Goal: Task Accomplishment & Management: Complete application form

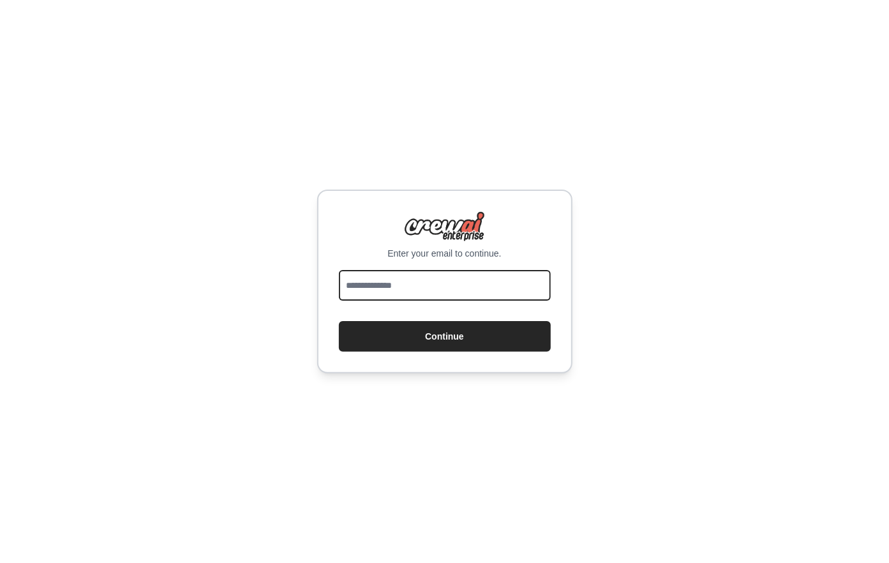
click at [416, 279] on input "email" at bounding box center [445, 285] width 212 height 31
type input "**********"
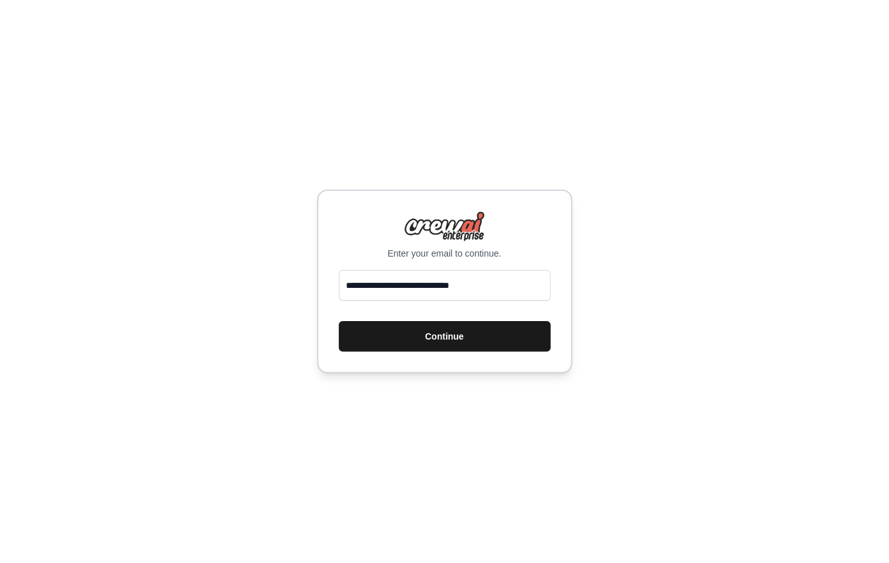
click at [426, 345] on button "Continue" at bounding box center [445, 336] width 212 height 31
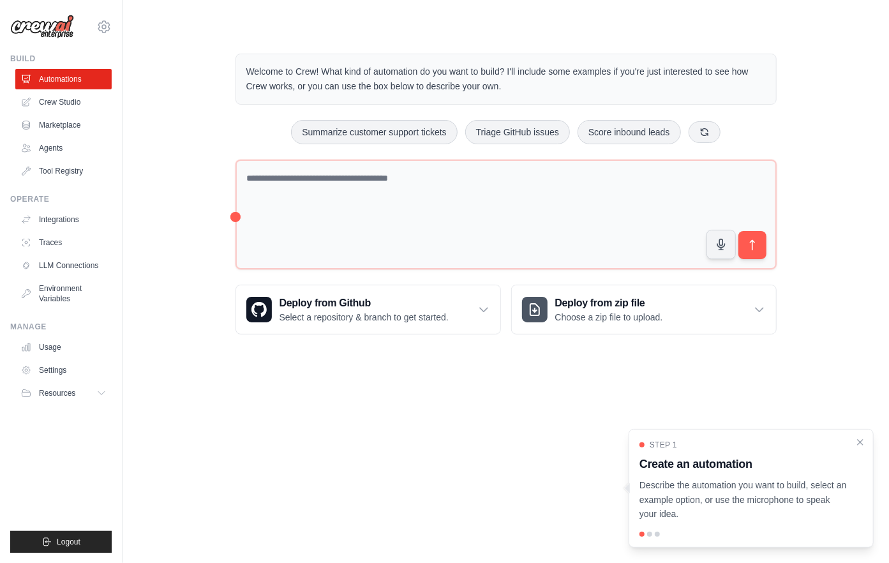
click at [681, 461] on h3 "Create an automation" at bounding box center [744, 464] width 208 height 18
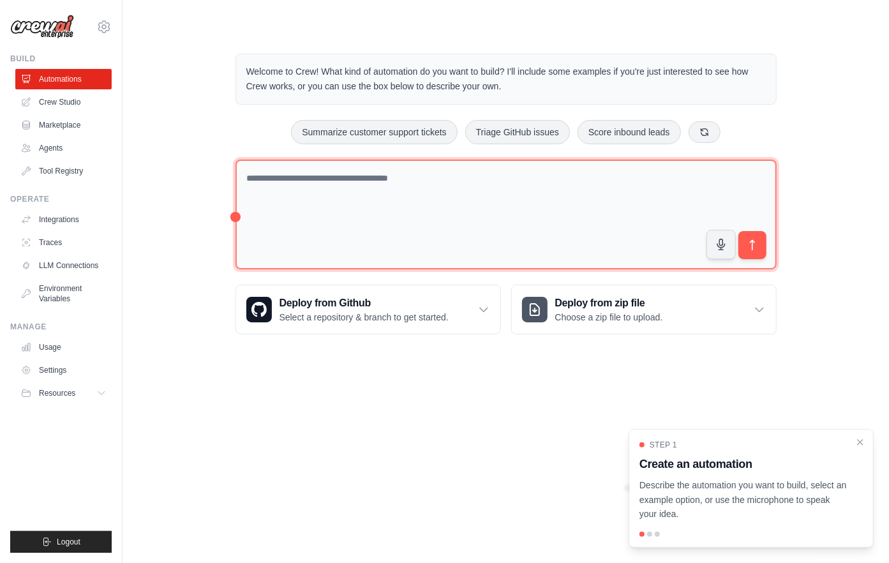
click at [283, 182] on textarea at bounding box center [506, 215] width 541 height 110
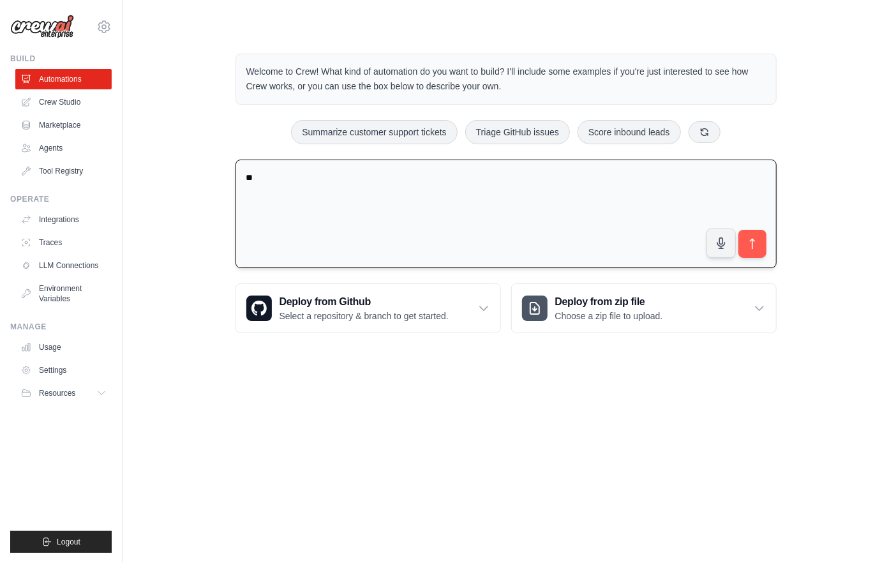
type textarea "*"
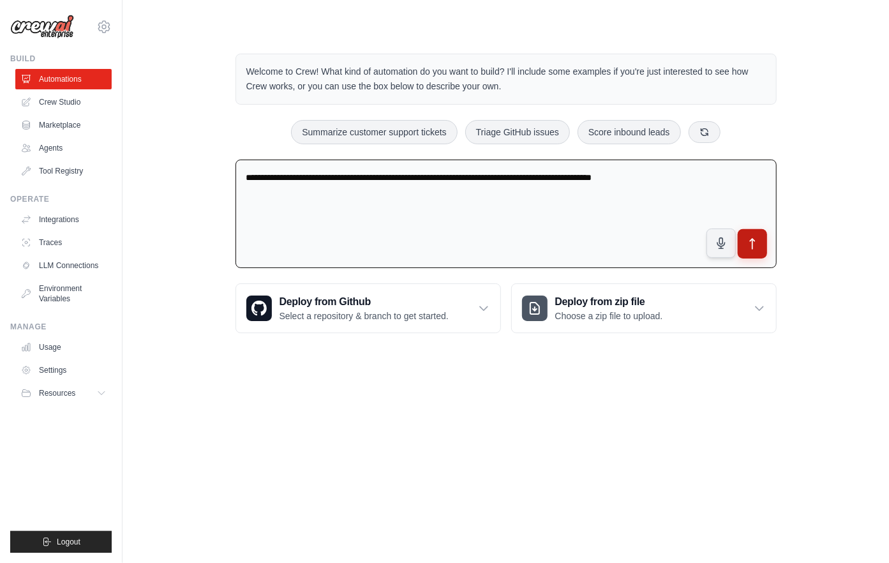
type textarea "**********"
click at [751, 234] on button "submit" at bounding box center [751, 243] width 29 height 29
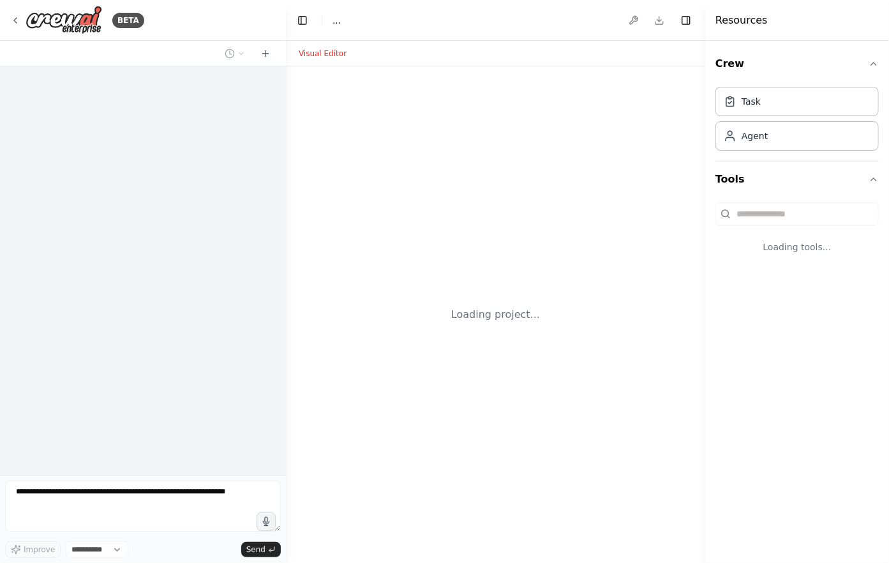
select select "****"
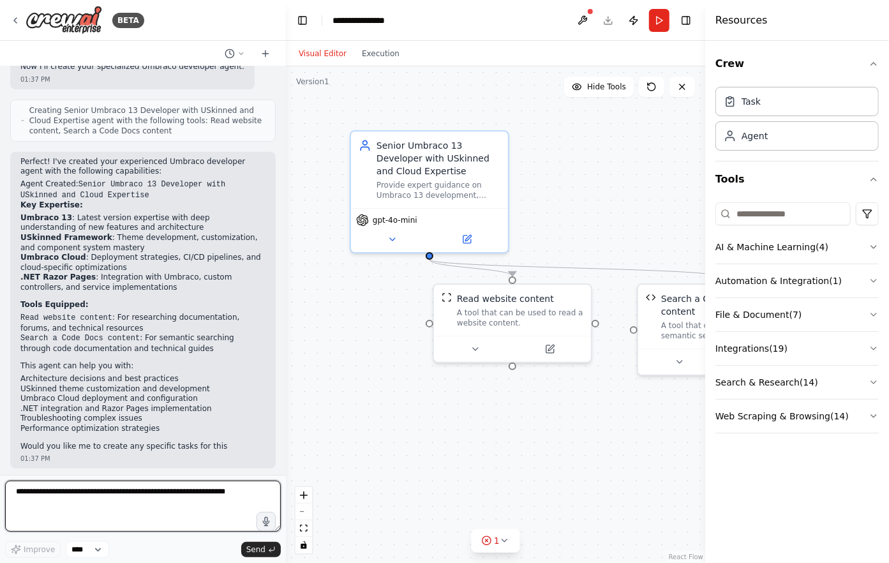
scroll to position [283, 0]
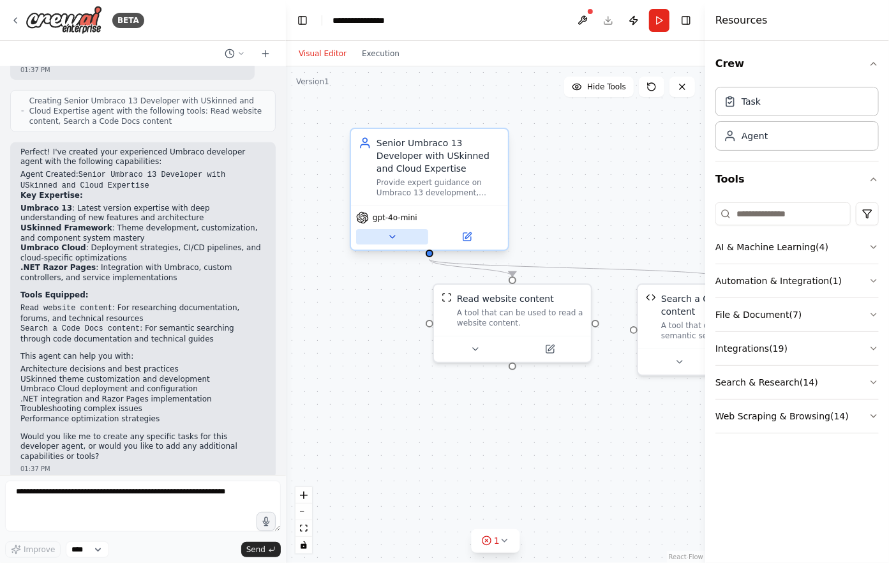
click at [394, 234] on icon at bounding box center [392, 237] width 10 height 10
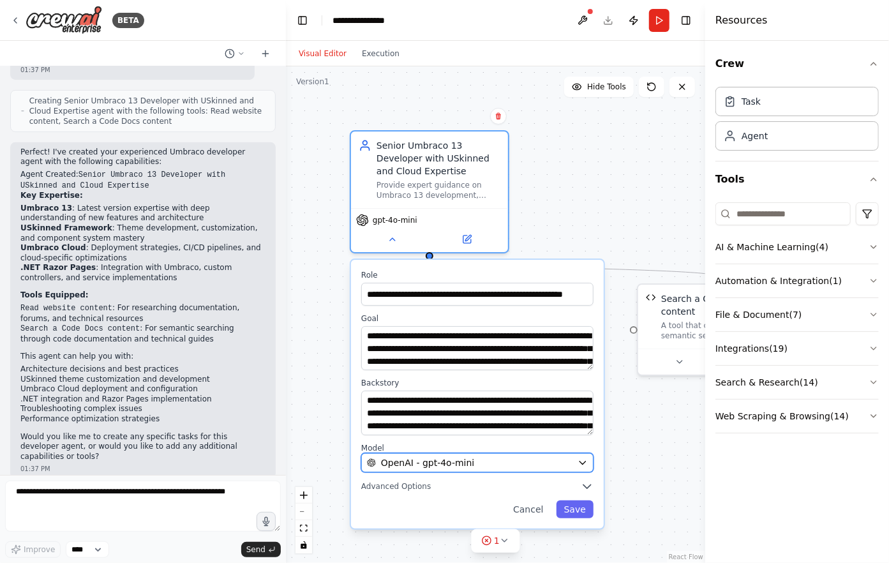
click at [585, 458] on icon "button" at bounding box center [583, 463] width 10 height 10
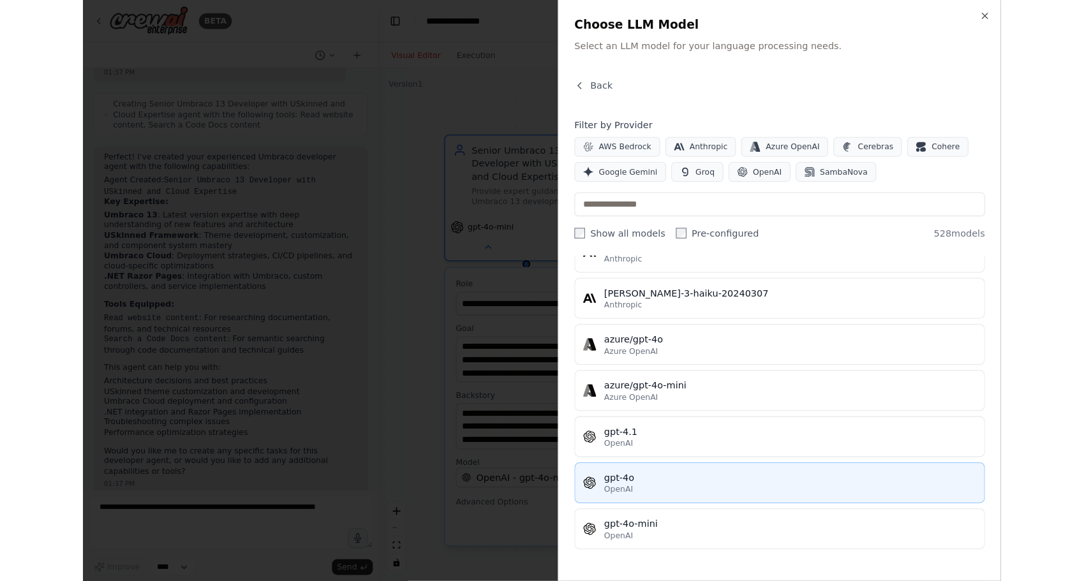
scroll to position [0, 0]
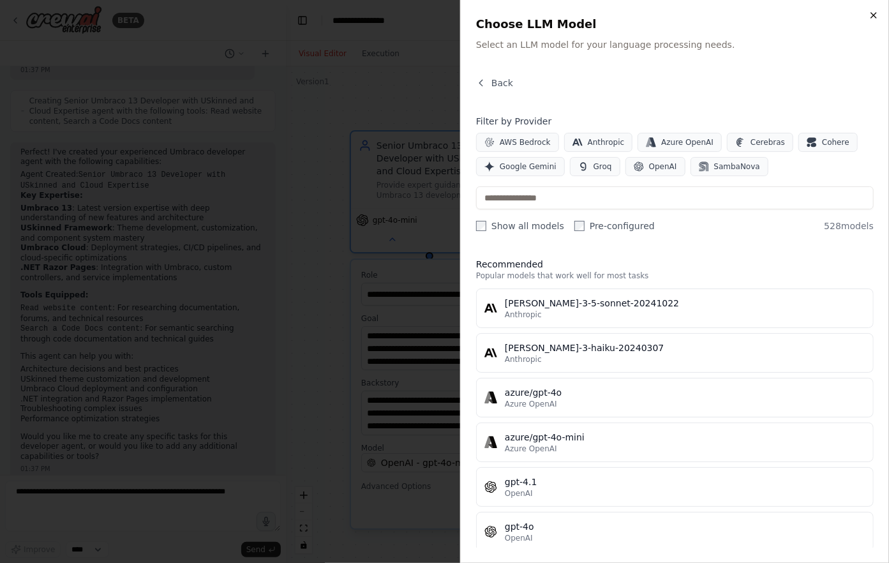
click at [869, 16] on icon "button" at bounding box center [874, 15] width 10 height 10
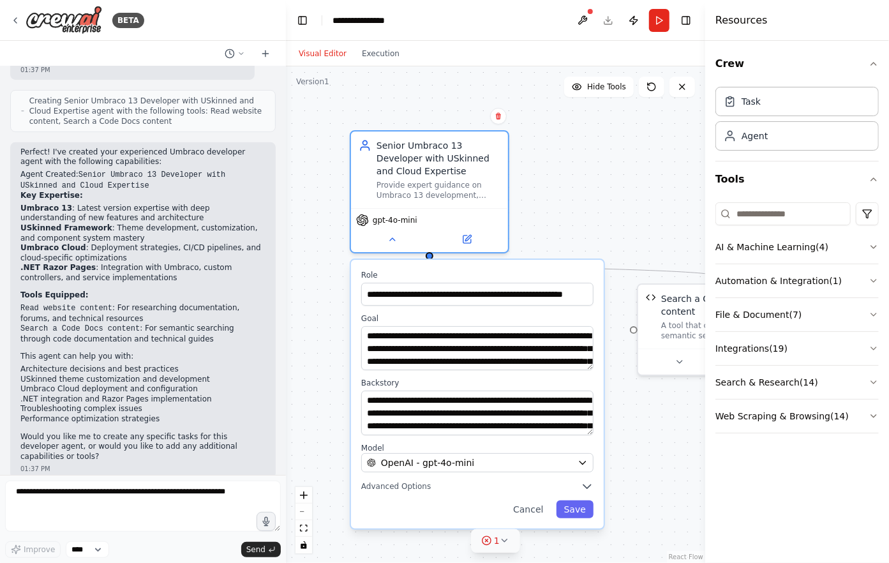
click at [491, 544] on icon at bounding box center [486, 540] width 10 height 10
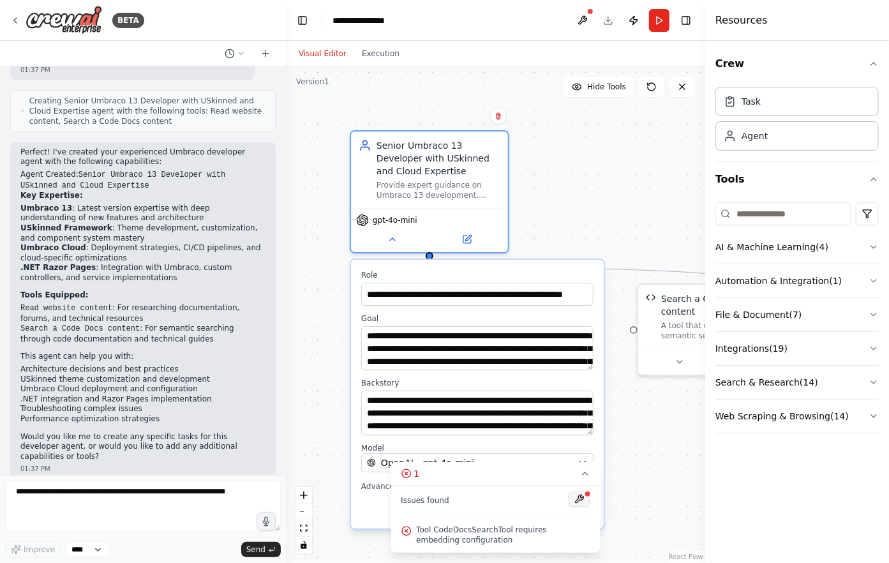
click at [575, 498] on button at bounding box center [580, 498] width 22 height 15
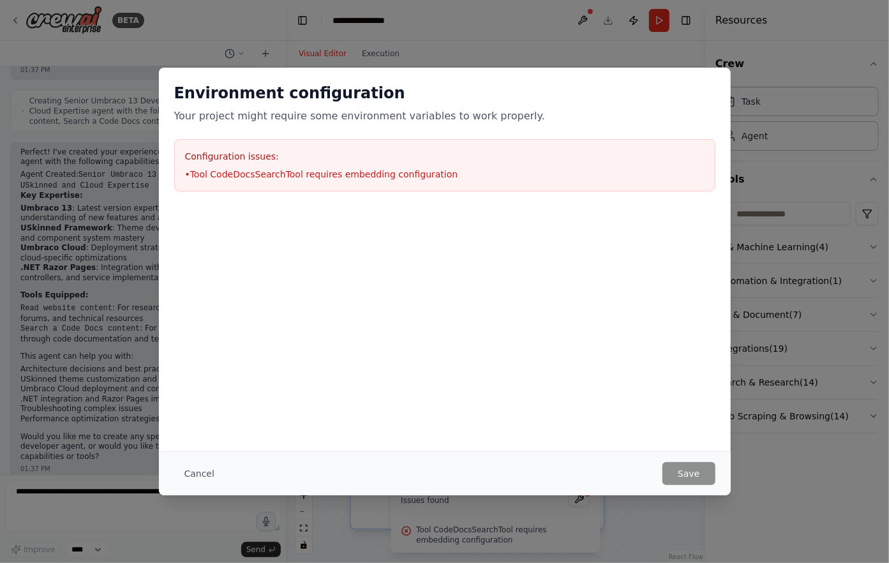
click at [505, 170] on li "• Tool CodeDocsSearchTool requires embedding configuration" at bounding box center [445, 174] width 520 height 13
click at [204, 470] on button "Cancel" at bounding box center [199, 473] width 50 height 23
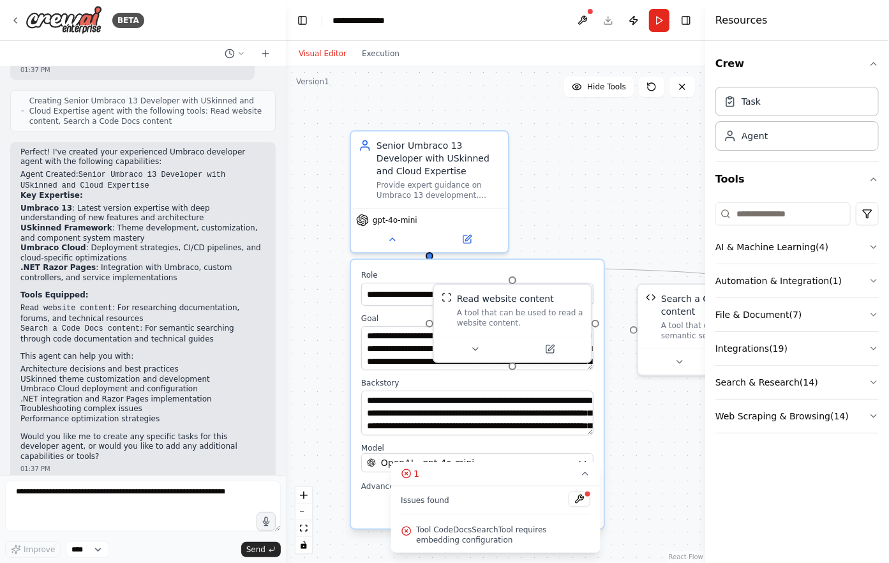
click at [648, 436] on div ".deletable-edge-delete-btn { width: 20px; height: 20px; border: 0px solid #ffff…" at bounding box center [495, 314] width 419 height 497
click at [608, 224] on div ".deletable-edge-delete-btn { width: 20px; height: 20px; border: 0px solid #ffff…" at bounding box center [495, 314] width 419 height 497
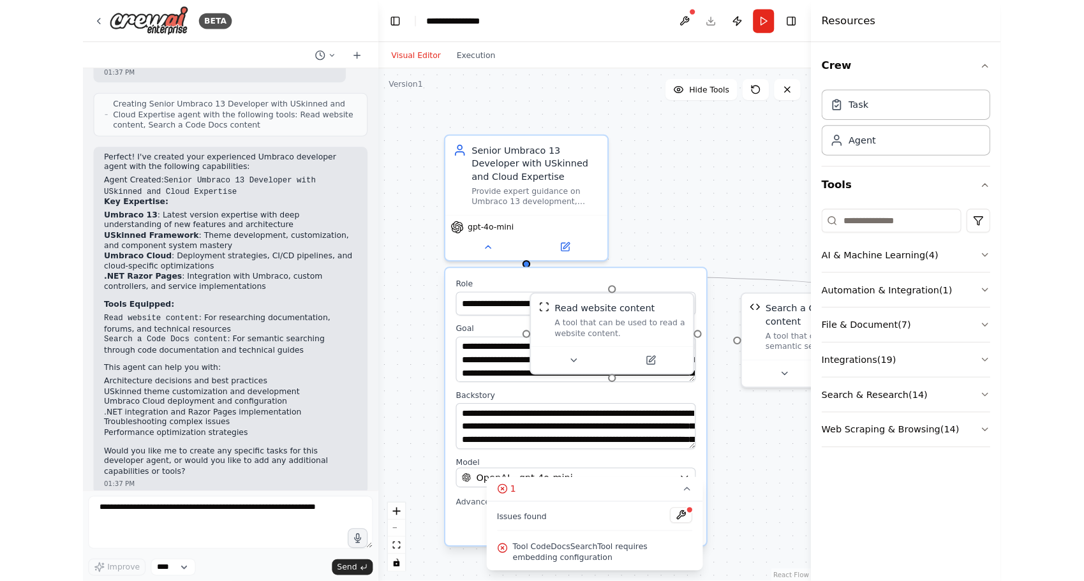
scroll to position [265, 0]
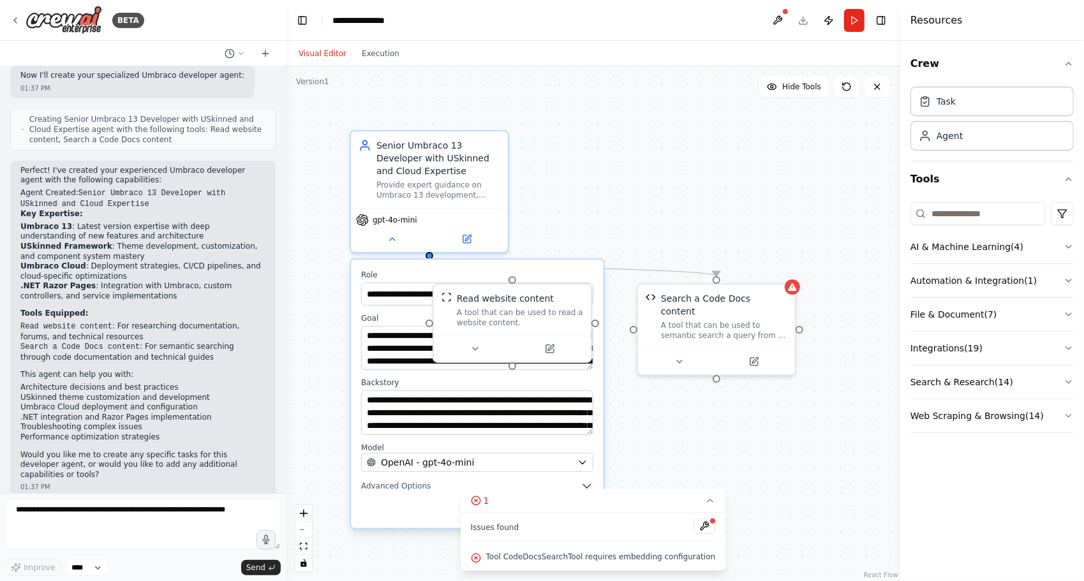
click at [873, 279] on div ".deletable-edge-delete-btn { width: 20px; height: 20px; border: 0px solid #ffff…" at bounding box center [593, 323] width 615 height 515
click at [662, 391] on div ".deletable-edge-delete-btn { width: 20px; height: 20px; border: 0px solid #ffff…" at bounding box center [593, 323] width 615 height 515
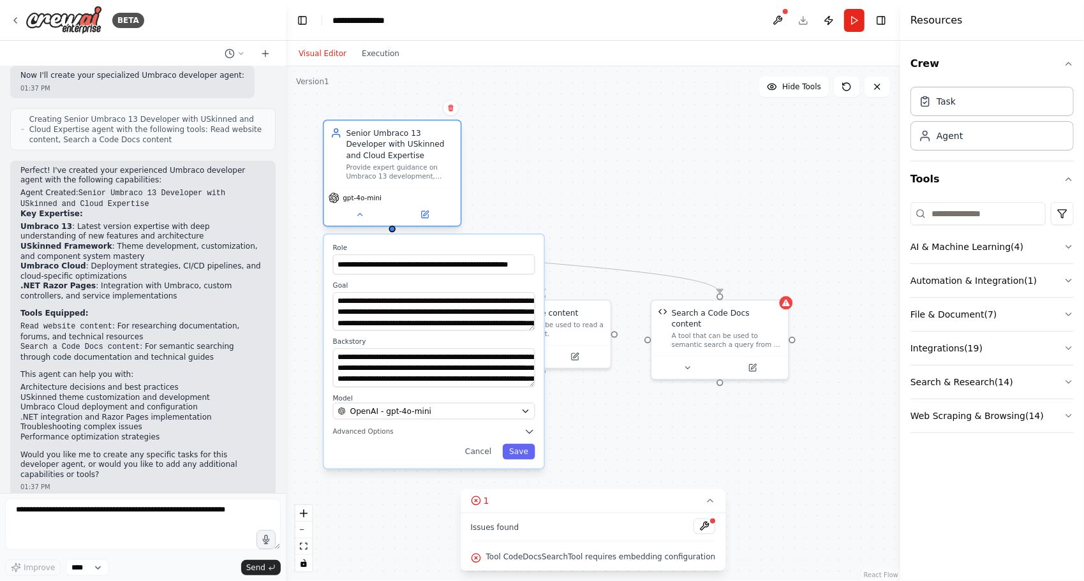
drag, startPoint x: 525, startPoint y: 228, endPoint x: 445, endPoint y: 183, distance: 91.5
click at [445, 183] on div "Senior Umbraco 13 Developer with USkinned and Cloud Expertise Provide expert gu…" at bounding box center [392, 154] width 137 height 66
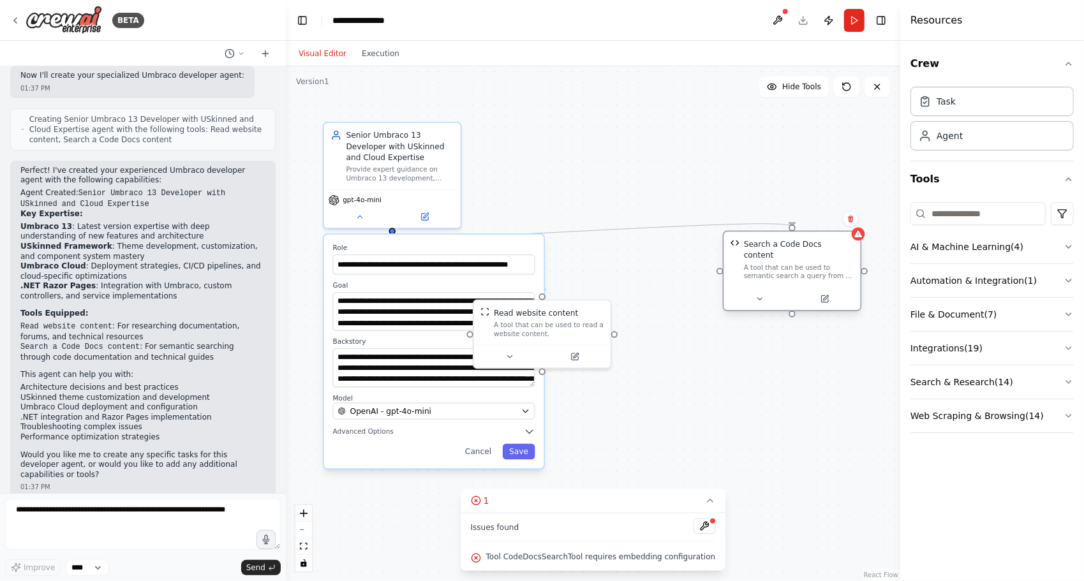
drag, startPoint x: 733, startPoint y: 343, endPoint x: 808, endPoint y: 272, distance: 103.8
click at [808, 272] on div "Search a Code Docs content A tool that can be used to semantic search a query f…" at bounding box center [792, 271] width 139 height 80
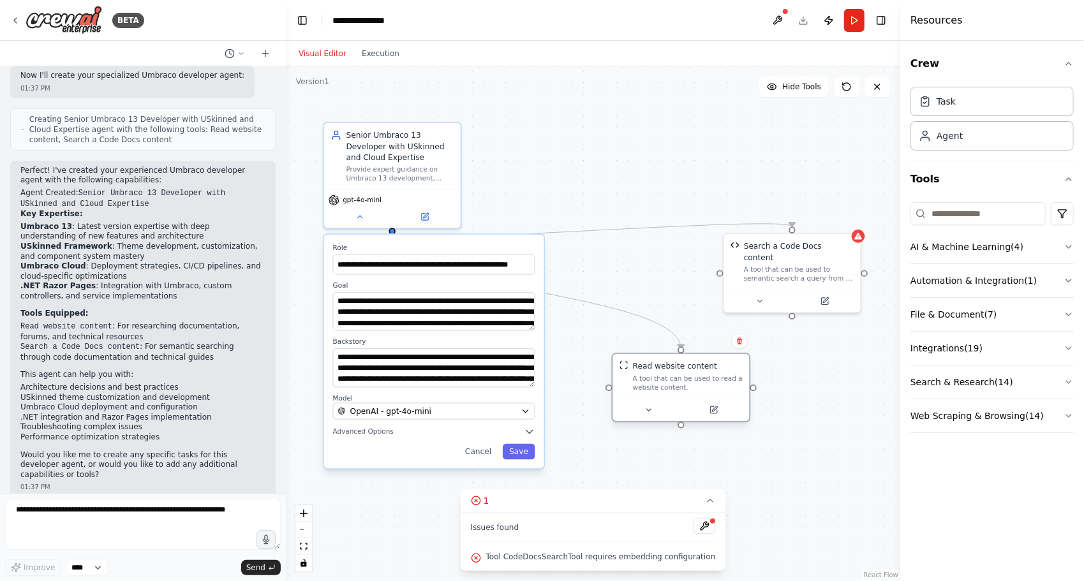
drag, startPoint x: 577, startPoint y: 329, endPoint x: 719, endPoint y: 387, distance: 153.1
click at [719, 387] on div "A tool that can be used to read a website content." at bounding box center [688, 383] width 110 height 18
click at [467, 248] on div "**********" at bounding box center [434, 259] width 202 height 31
click at [529, 170] on div ".deletable-edge-delete-btn { width: 20px; height: 20px; border: 0px solid #ffff…" at bounding box center [593, 323] width 615 height 515
click at [441, 184] on div "Senior Umbraco 13 Developer with USkinned and Cloud Expertise Provide expert gu…" at bounding box center [392, 154] width 137 height 66
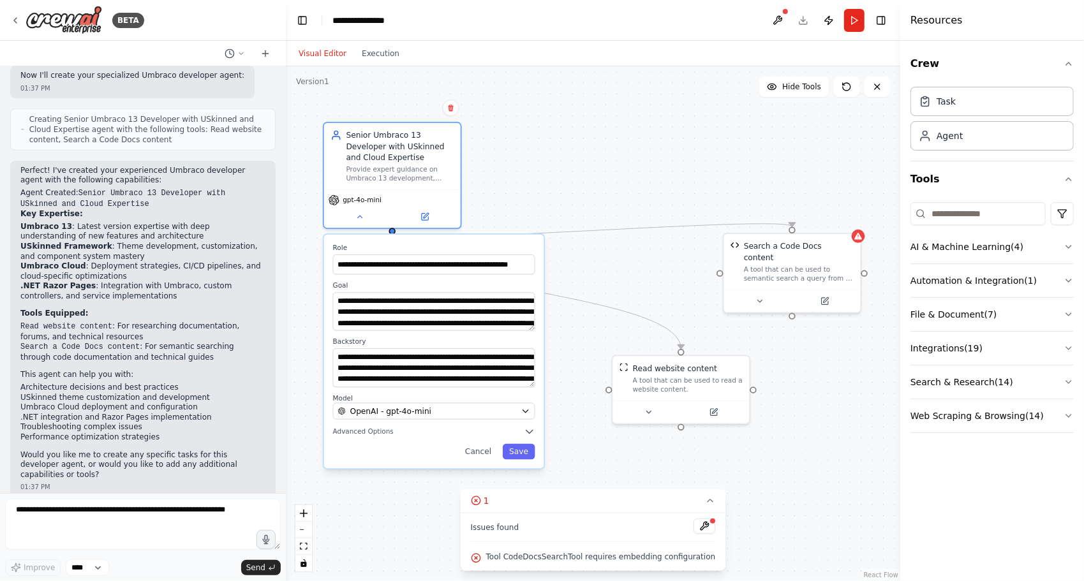
click at [402, 241] on div "**********" at bounding box center [434, 352] width 220 height 234
click at [360, 218] on icon at bounding box center [360, 214] width 9 height 9
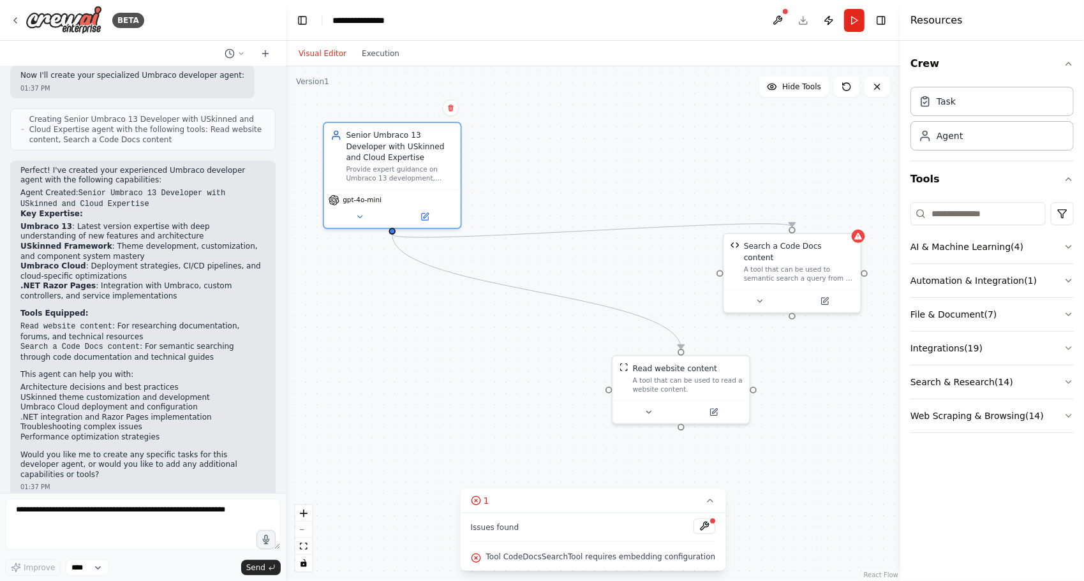
drag, startPoint x: 587, startPoint y: 504, endPoint x: 491, endPoint y: 456, distance: 107.0
click at [491, 456] on div "Version 1 Hide Tools .deletable-edge-delete-btn { width: 20px; height: 20px; bo…" at bounding box center [593, 323] width 615 height 515
drag, startPoint x: 540, startPoint y: 527, endPoint x: 506, endPoint y: 530, distance: 33.9
click at [506, 530] on div "Issues found" at bounding box center [593, 530] width 245 height 23
drag, startPoint x: 506, startPoint y: 530, endPoint x: 654, endPoint y: 504, distance: 150.3
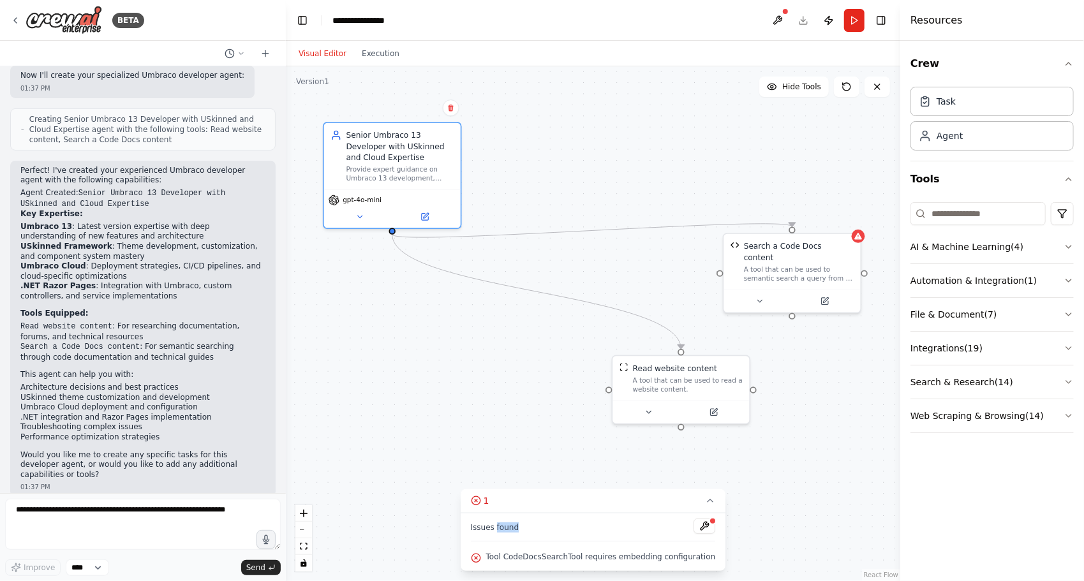
click at [654, 504] on button "1" at bounding box center [594, 502] width 266 height 24
click at [610, 559] on button "1" at bounding box center [593, 560] width 49 height 24
click at [705, 499] on icon at bounding box center [710, 501] width 10 height 10
click at [611, 562] on button "1" at bounding box center [593, 560] width 49 height 24
click at [694, 526] on button at bounding box center [705, 526] width 22 height 15
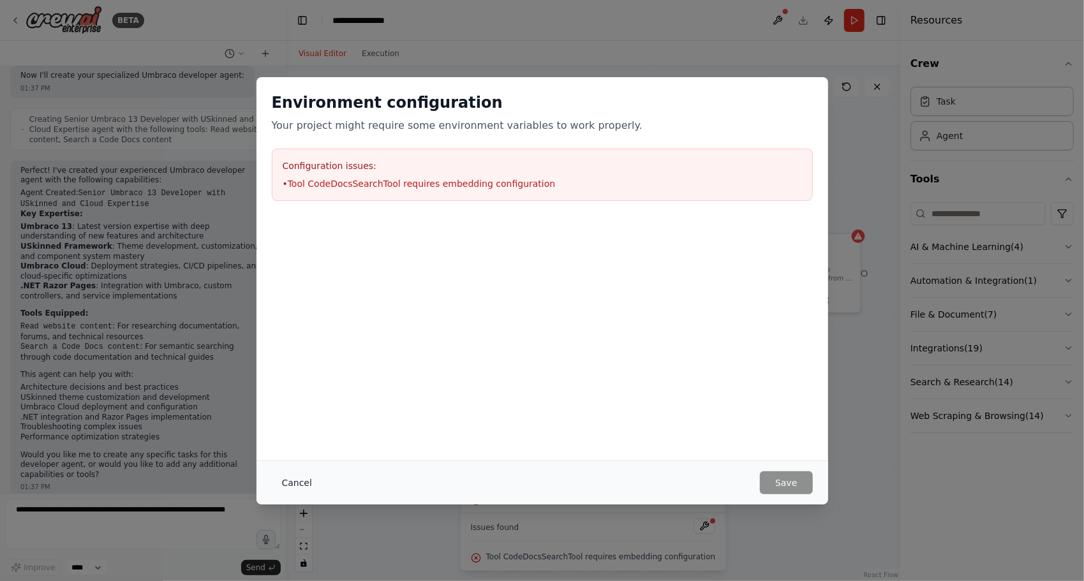
click at [295, 481] on button "Cancel" at bounding box center [297, 483] width 50 height 23
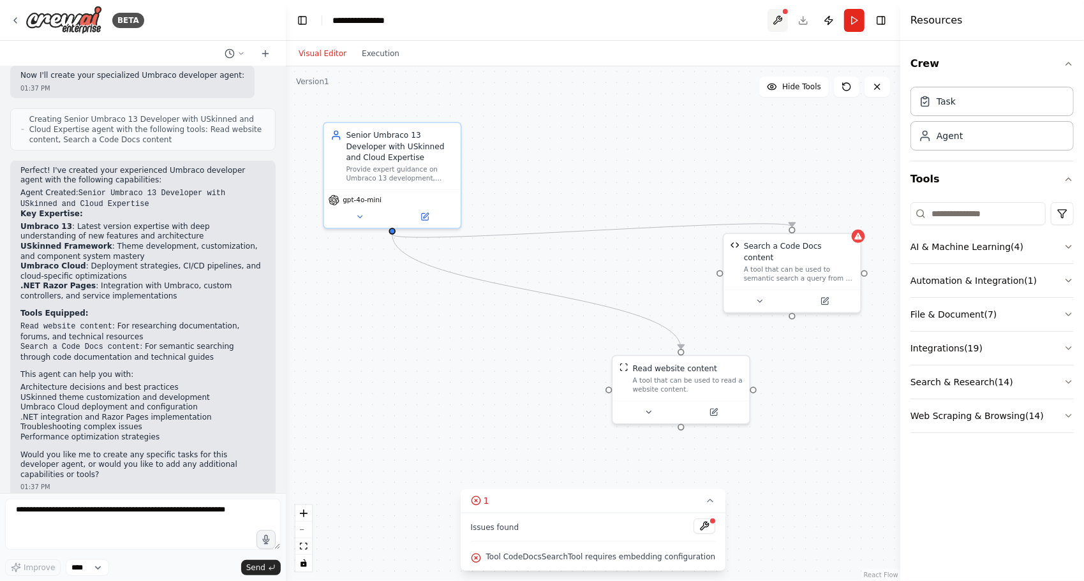
click at [776, 18] on button at bounding box center [778, 20] width 20 height 23
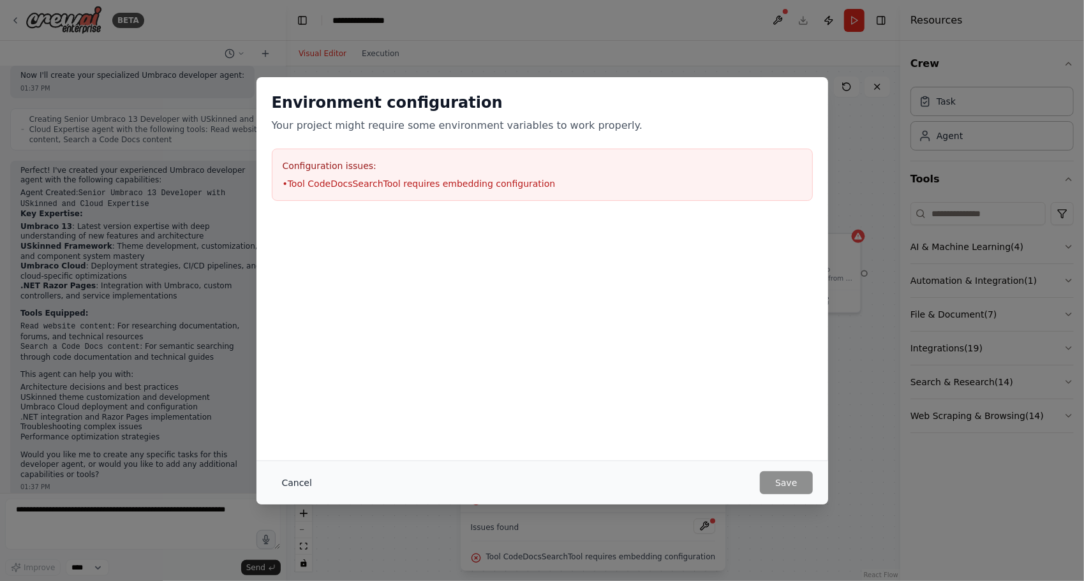
click at [303, 489] on button "Cancel" at bounding box center [297, 483] width 50 height 23
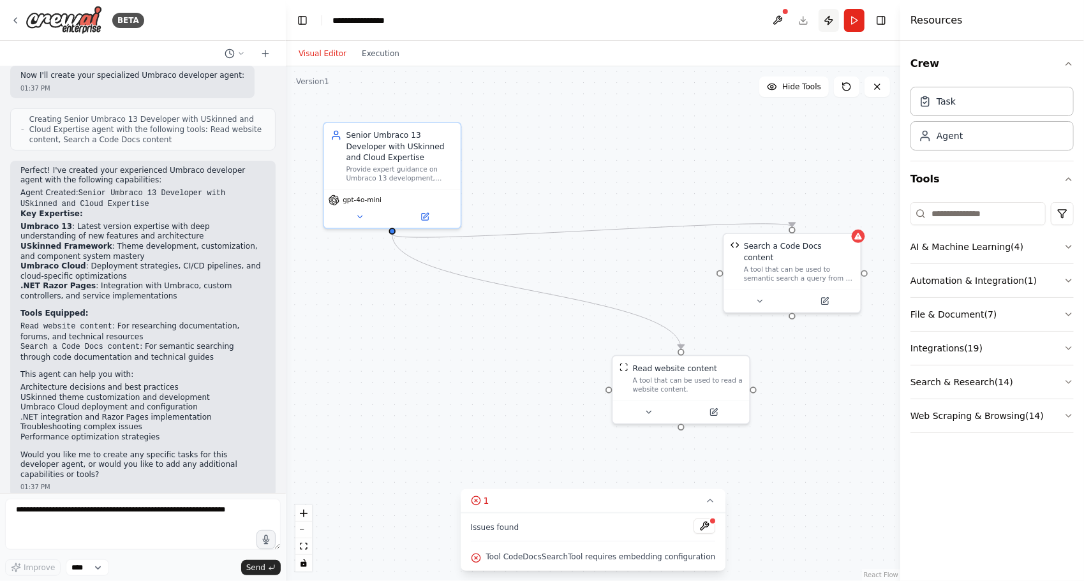
click at [830, 28] on button "Publish" at bounding box center [829, 20] width 20 height 23
click at [830, 28] on header "**********" at bounding box center [593, 20] width 615 height 41
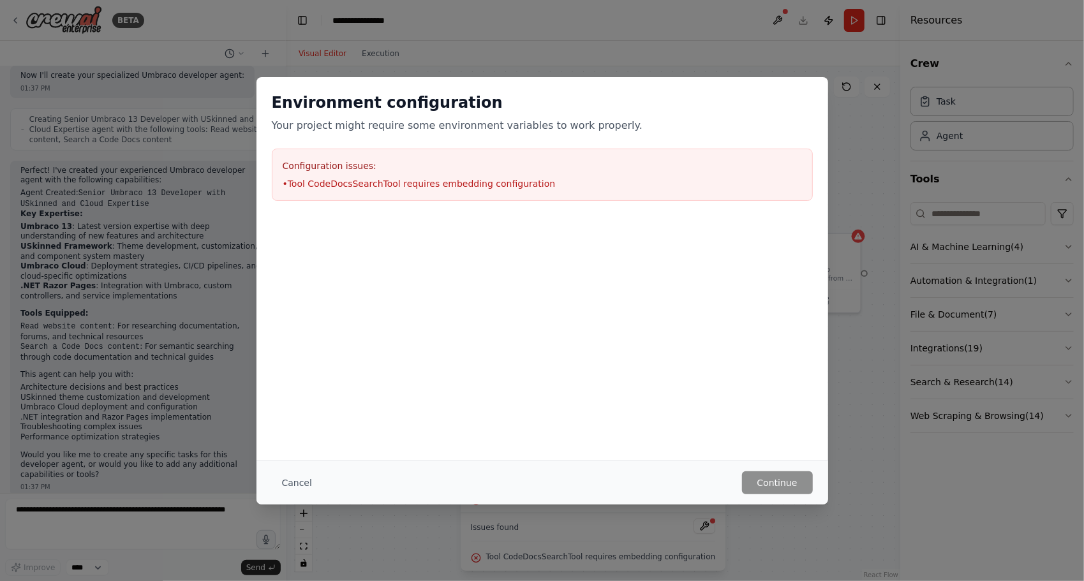
click at [774, 497] on div "Cancel Continue" at bounding box center [543, 483] width 572 height 44
click at [304, 481] on button "Cancel" at bounding box center [297, 483] width 50 height 23
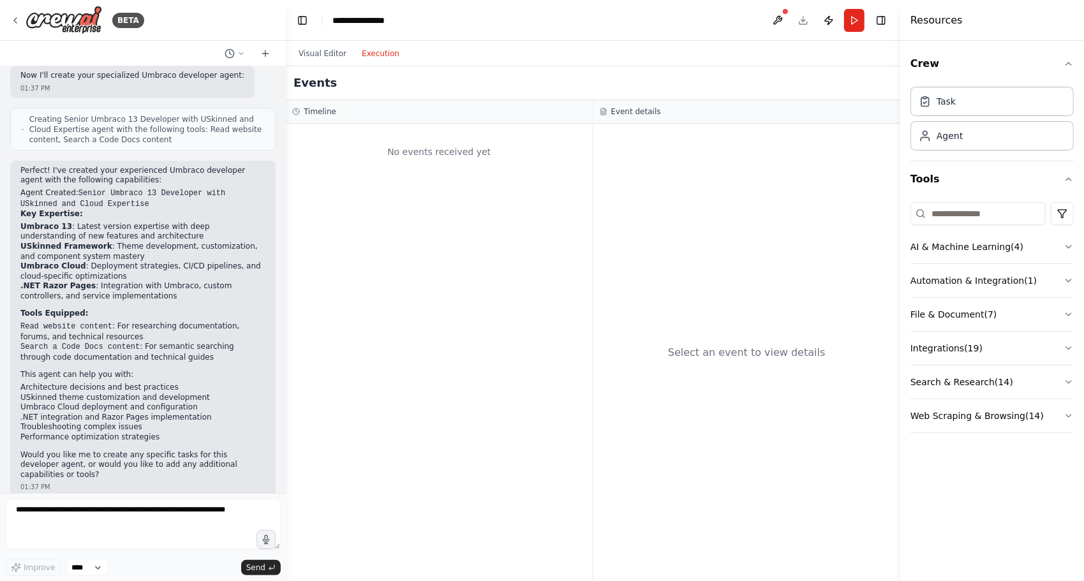
click at [384, 49] on button "Execution" at bounding box center [380, 53] width 53 height 15
click at [320, 66] on div "Visual Editor Execution" at bounding box center [349, 54] width 116 height 26
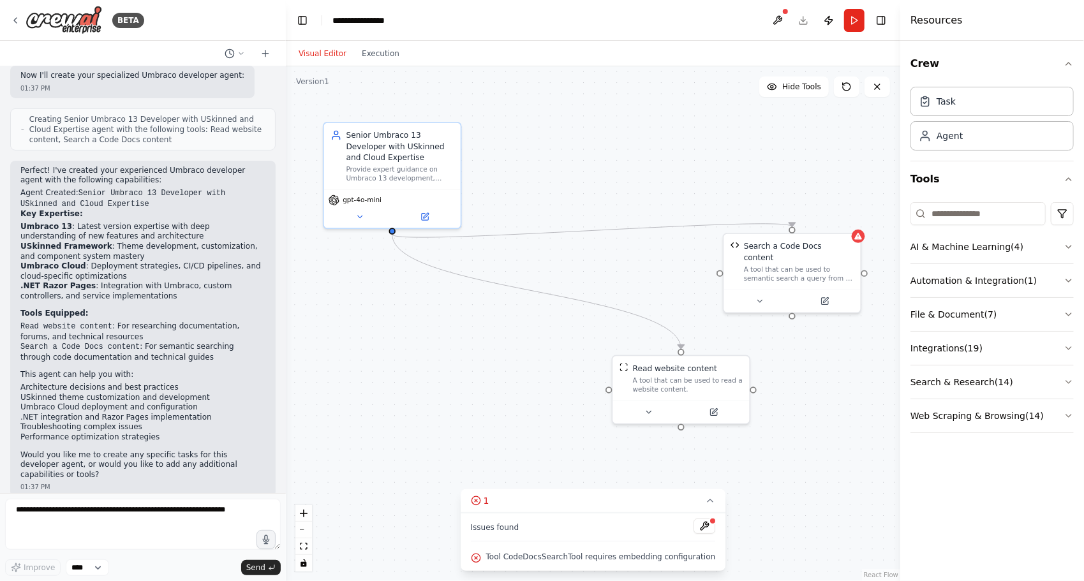
click at [319, 55] on button "Visual Editor" at bounding box center [322, 53] width 63 height 15
click at [791, 93] on button "Hide Tools" at bounding box center [795, 87] width 70 height 20
click at [791, 93] on button "Show Tools" at bounding box center [792, 87] width 73 height 20
click at [848, 84] on icon at bounding box center [847, 87] width 10 height 10
click at [888, 255] on button "AI & Machine Learning ( 4 )" at bounding box center [992, 246] width 163 height 33
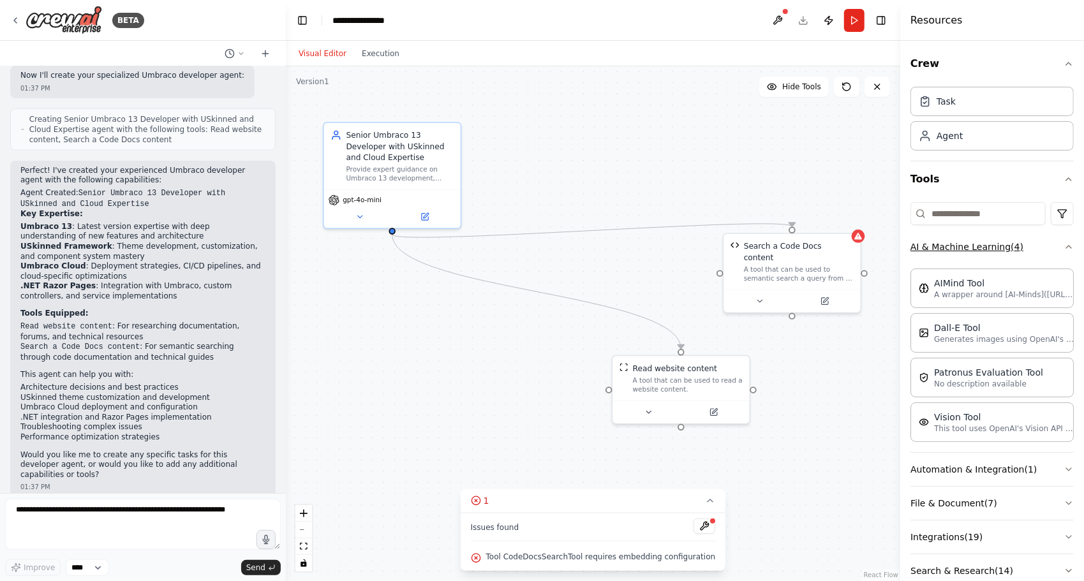
click at [888, 255] on button "AI & Machine Learning ( 4 )" at bounding box center [992, 246] width 163 height 33
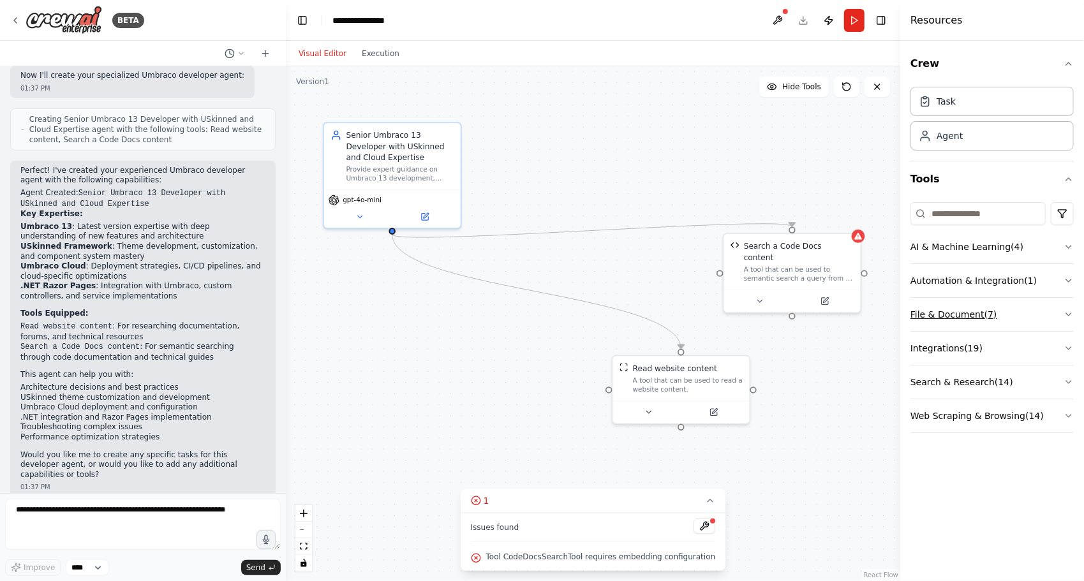
click at [888, 319] on button "File & Document ( 7 )" at bounding box center [992, 314] width 163 height 33
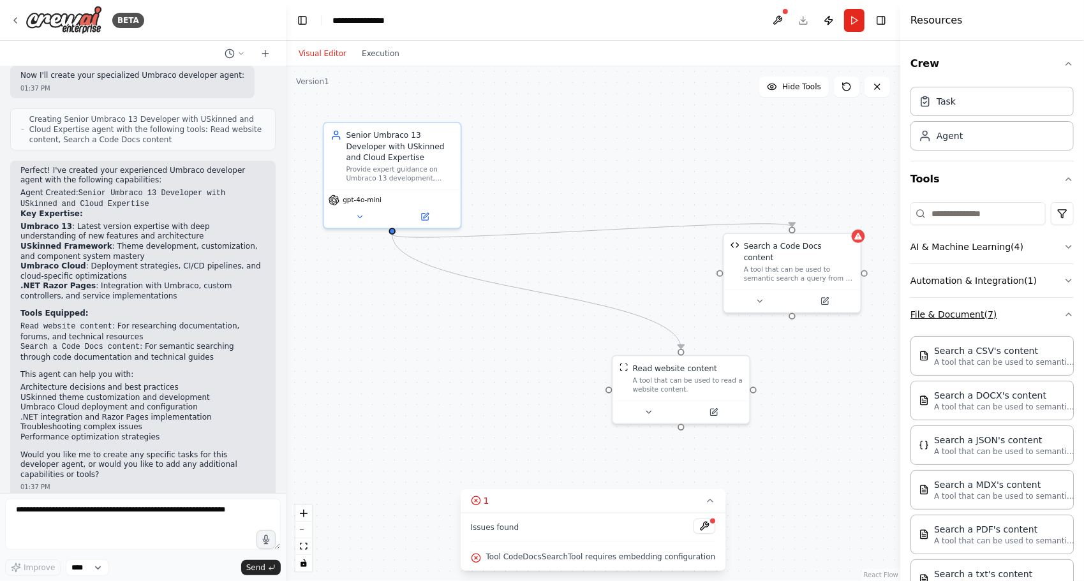
click at [888, 319] on button "File & Document ( 7 )" at bounding box center [992, 314] width 163 height 33
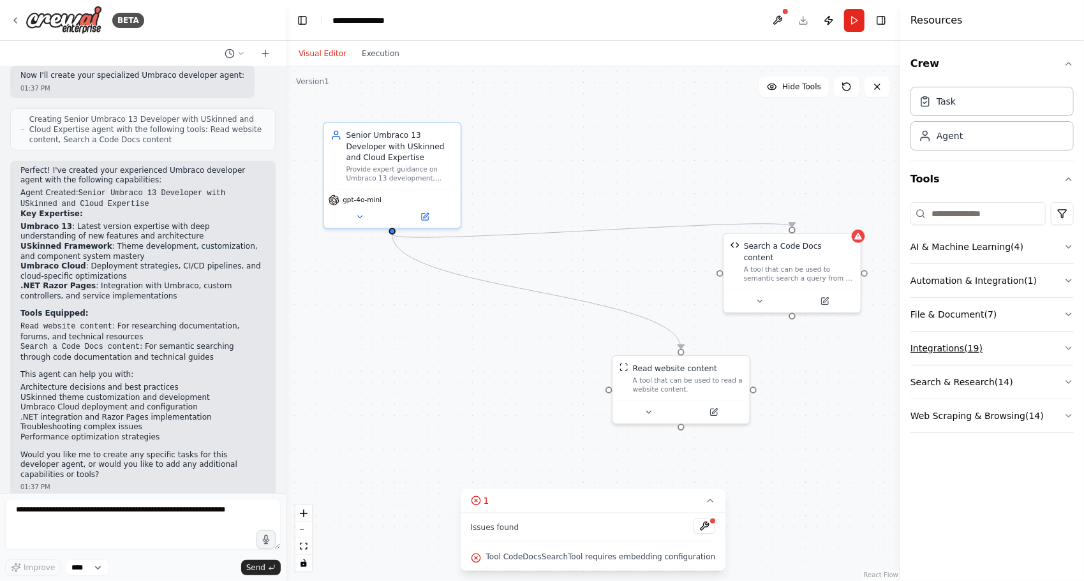
click at [888, 351] on button "Integrations ( 19 )" at bounding box center [992, 348] width 163 height 33
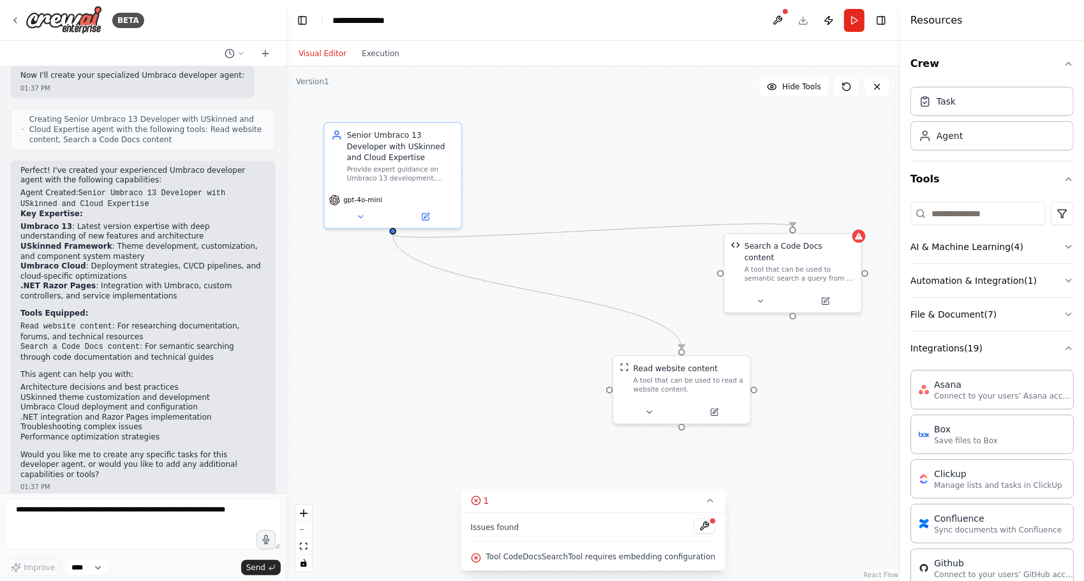
drag, startPoint x: 956, startPoint y: 351, endPoint x: 866, endPoint y: 470, distance: 149.0
click at [866, 470] on div ".deletable-edge-delete-btn { width: 20px; height: 20px; border: 0px solid #ffff…" at bounding box center [593, 323] width 615 height 515
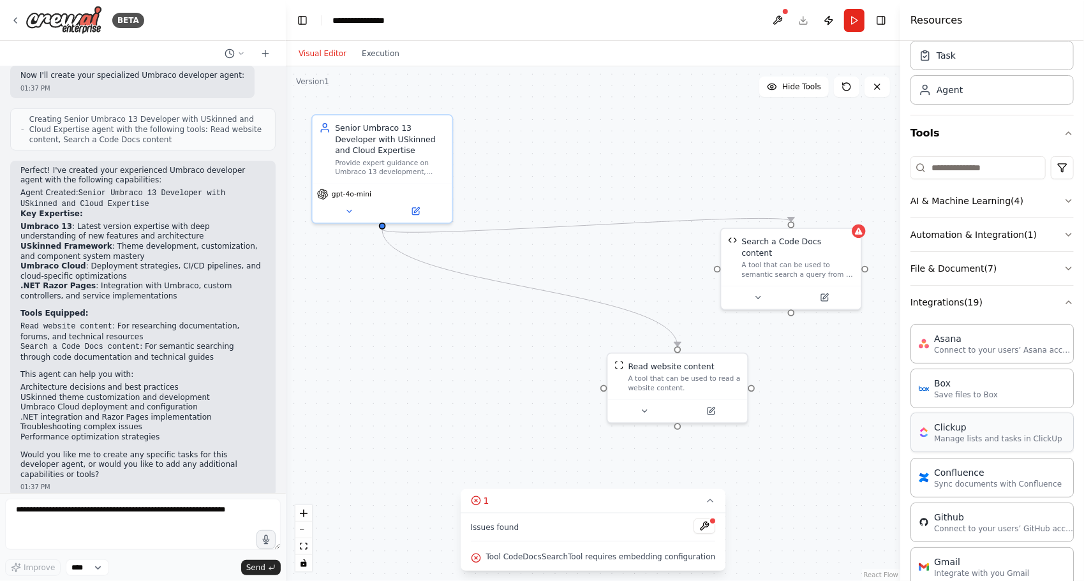
scroll to position [43, 0]
click at [888, 313] on button "Integrations ( 19 )" at bounding box center [992, 305] width 163 height 33
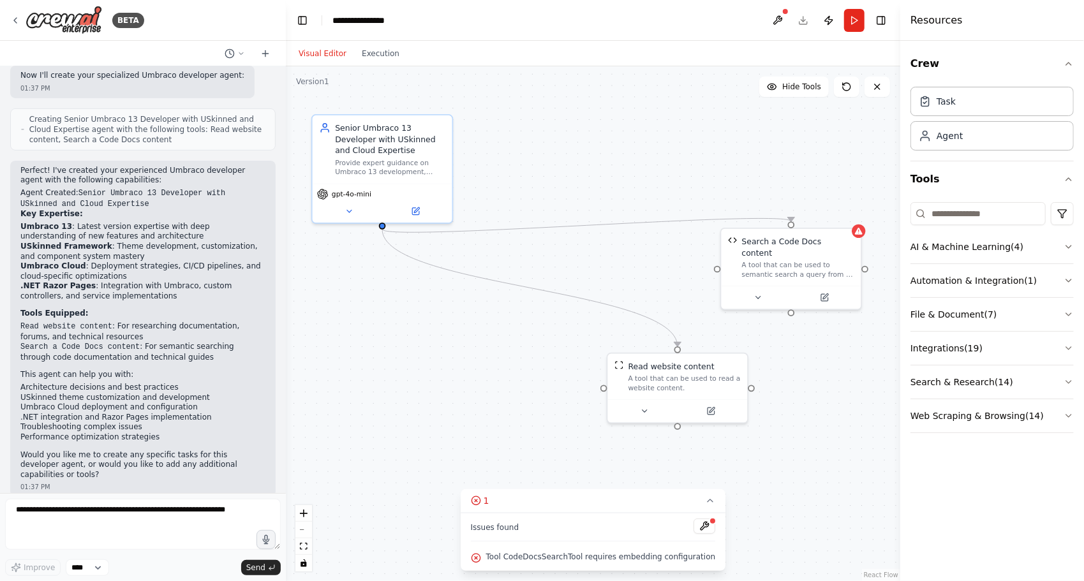
click at [872, 353] on div ".deletable-edge-delete-btn { width: 20px; height: 20px; border: 0px solid #ffff…" at bounding box center [593, 323] width 615 height 515
click at [888, 281] on button "Automation & Integration ( 1 )" at bounding box center [992, 280] width 163 height 33
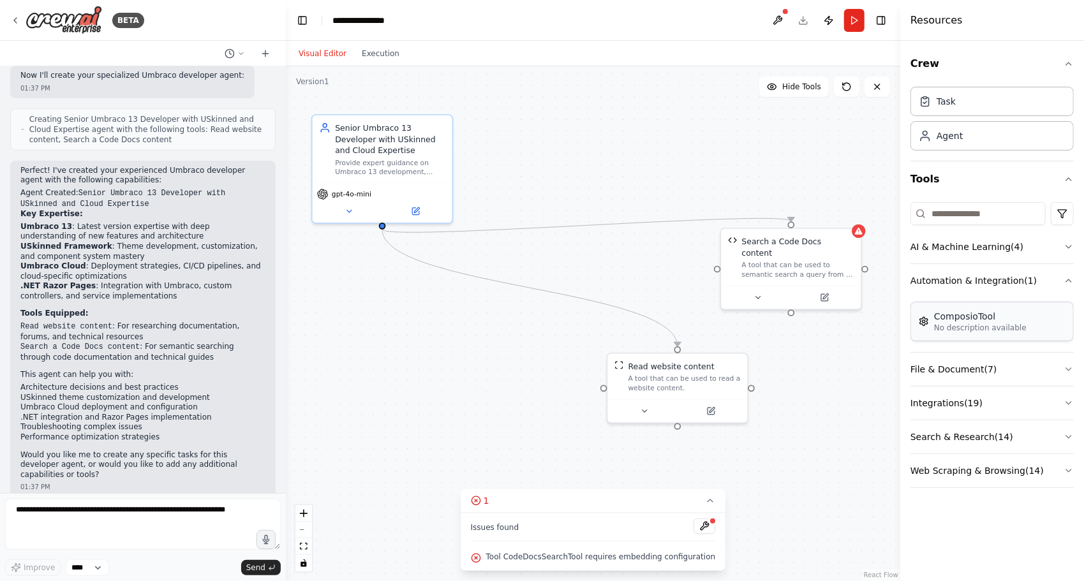
click at [888, 331] on p "No description available" at bounding box center [980, 328] width 93 height 10
click at [888, 324] on img at bounding box center [924, 322] width 10 height 10
click at [123, 508] on textarea at bounding box center [143, 524] width 276 height 51
